Goal: Navigation & Orientation: Find specific page/section

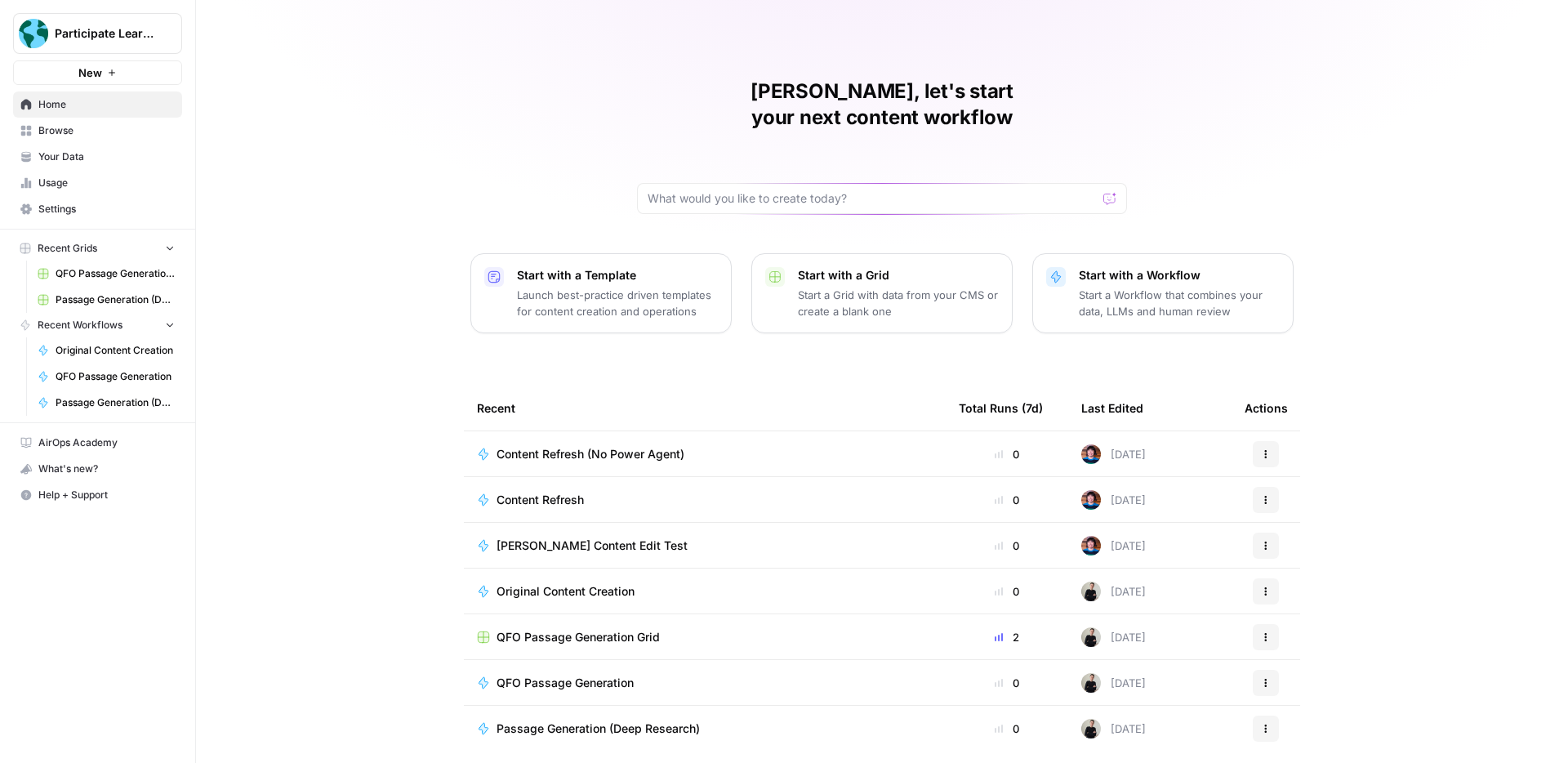
click at [107, 151] on span "Your Data" at bounding box center [106, 157] width 136 height 15
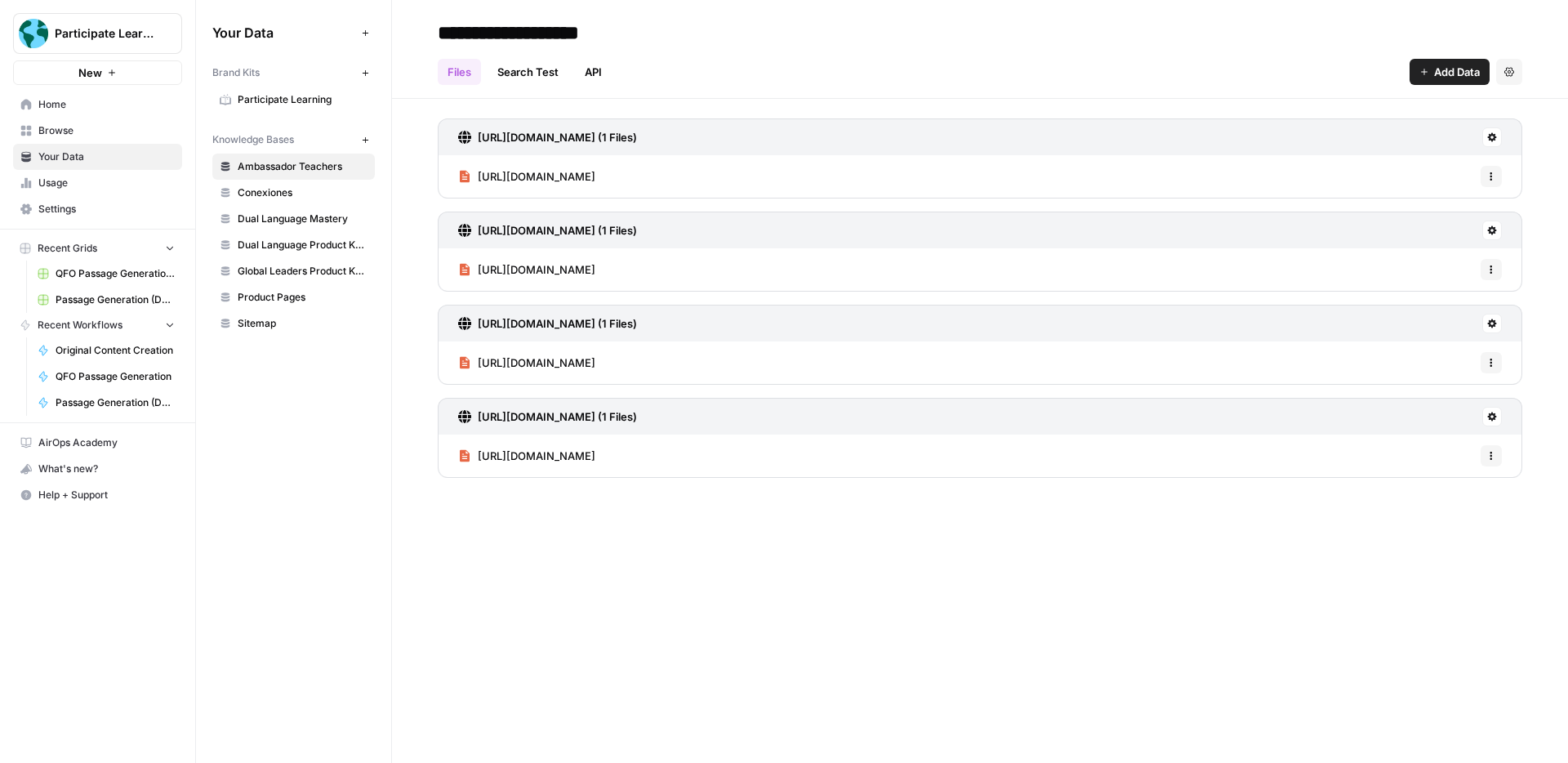
click at [99, 107] on span "Home" at bounding box center [106, 105] width 136 height 15
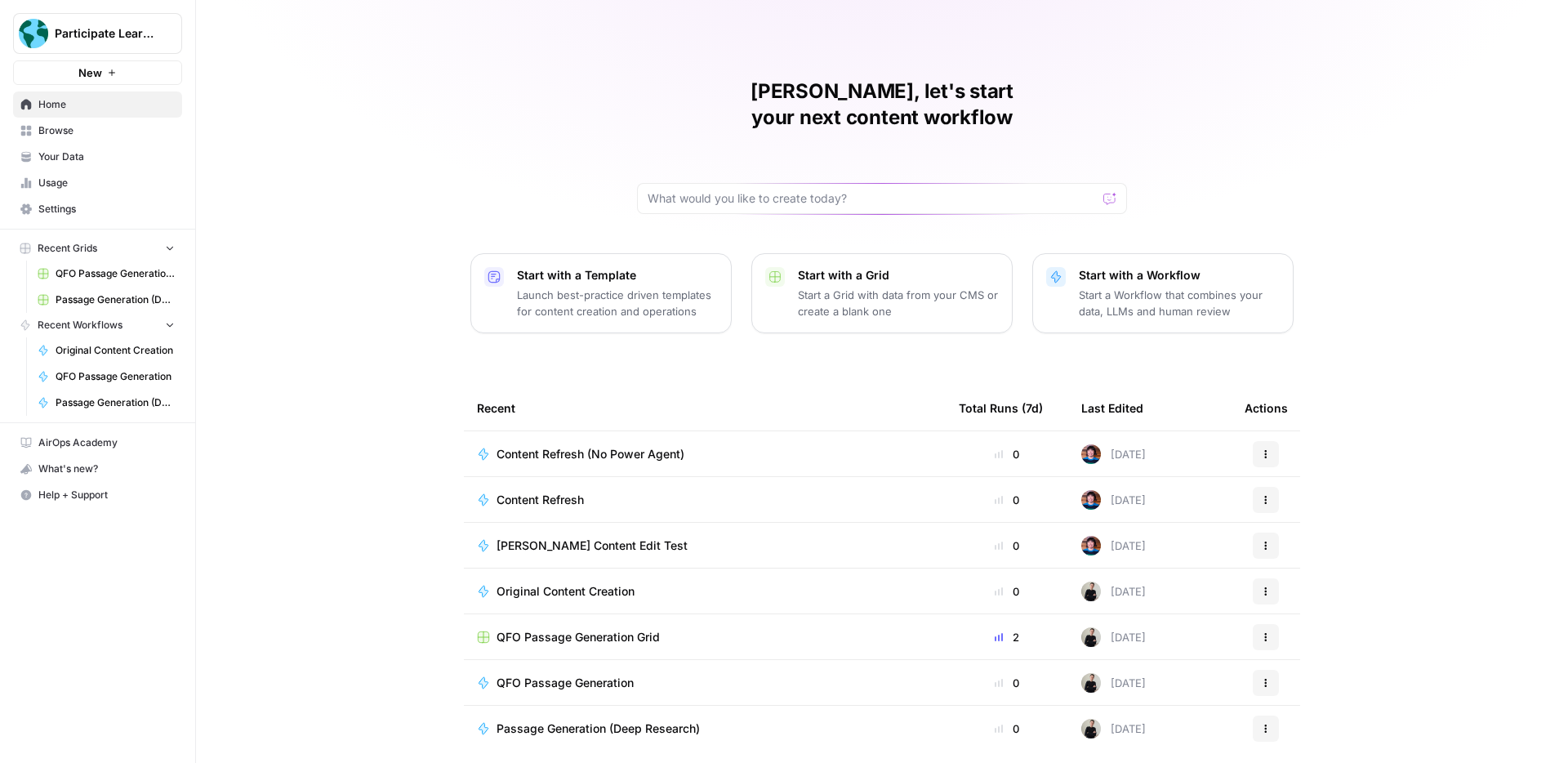
click at [105, 213] on span "Settings" at bounding box center [106, 209] width 136 height 15
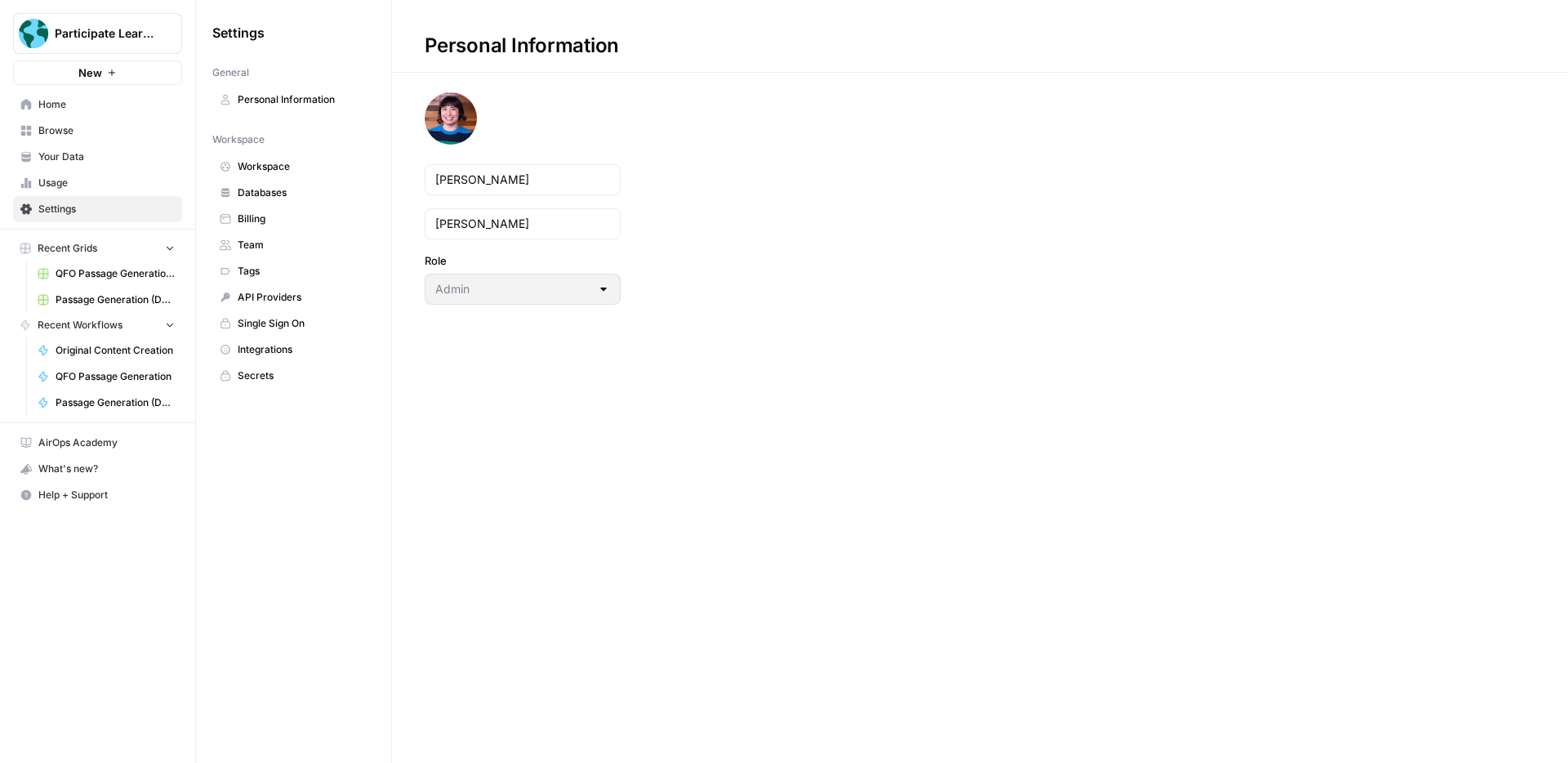
click at [297, 343] on span "Integrations" at bounding box center [302, 350] width 130 height 15
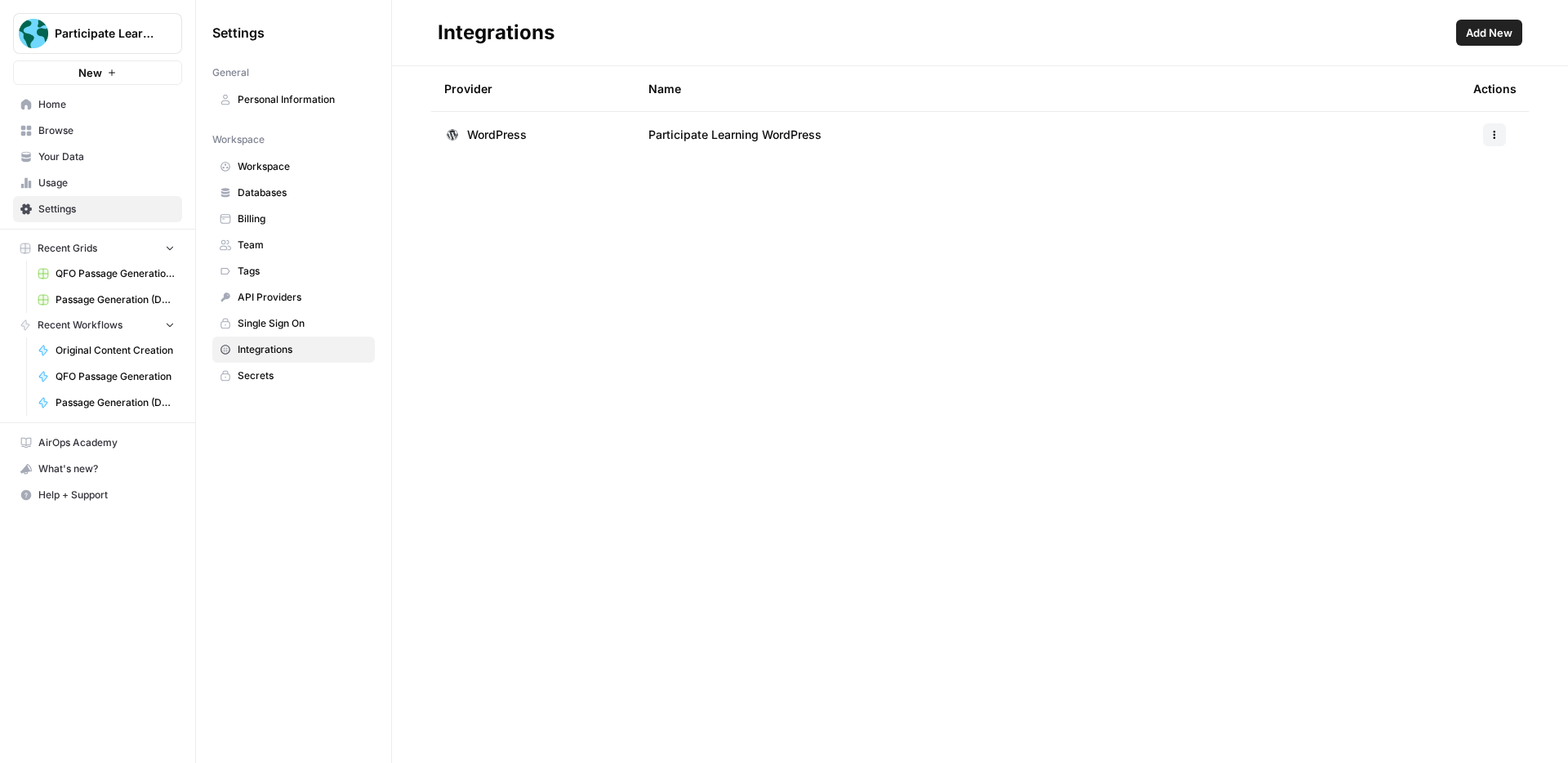
click at [55, 101] on span "Home" at bounding box center [106, 105] width 136 height 15
